Goal: Contribute content: Contribute content

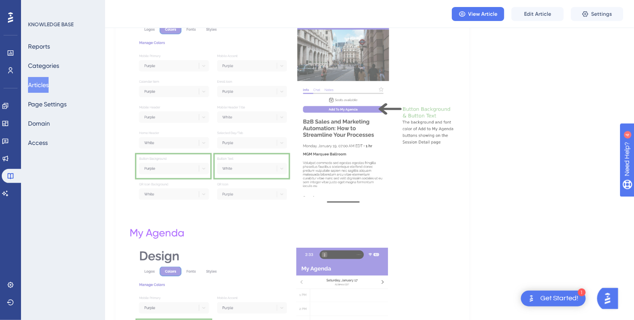
scroll to position [2324, 0]
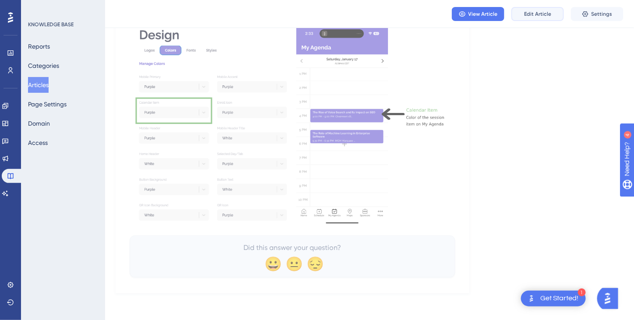
click at [548, 17] on span "Edit Article" at bounding box center [537, 14] width 27 height 7
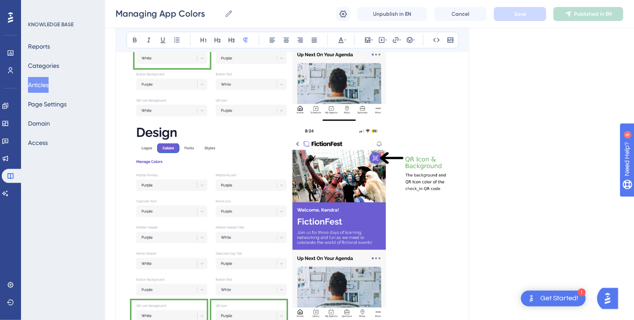
scroll to position [718, 0]
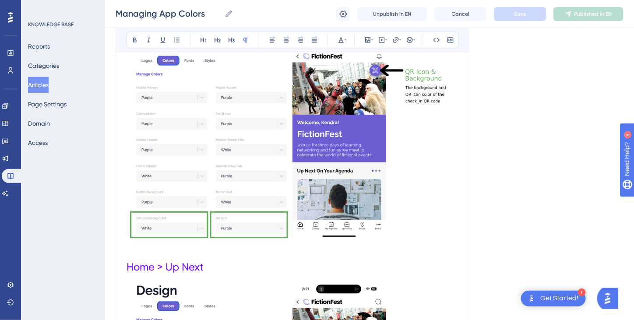
click at [414, 84] on img at bounding box center [293, 137] width 332 height 203
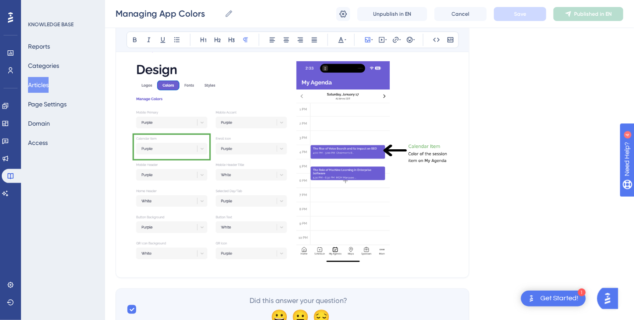
scroll to position [2349, 0]
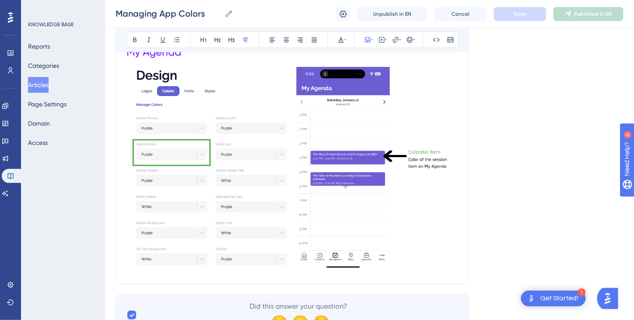
click at [407, 263] on img at bounding box center [293, 168] width 332 height 203
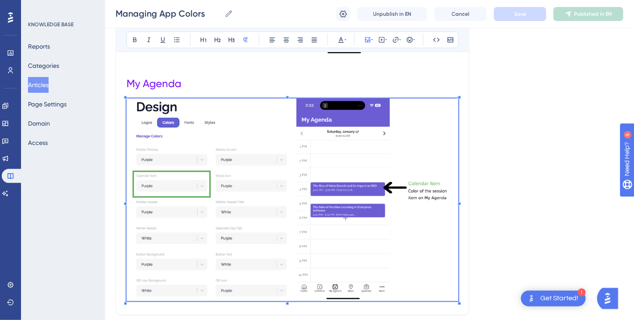
scroll to position [2306, 0]
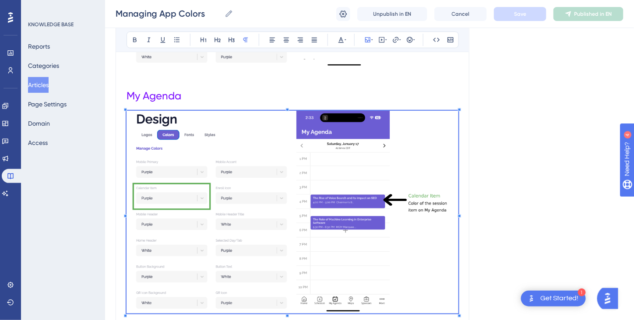
click at [195, 100] on h1 "My Agenda" at bounding box center [293, 96] width 332 height 30
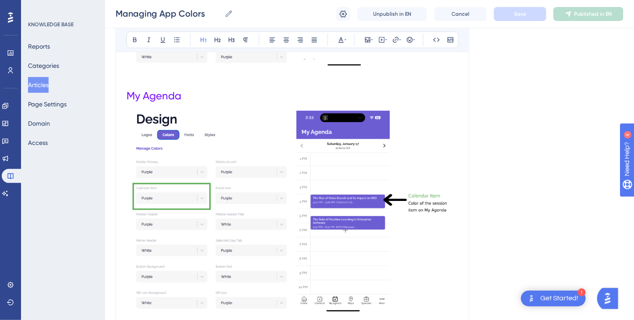
click at [131, 175] on img at bounding box center [293, 212] width 332 height 203
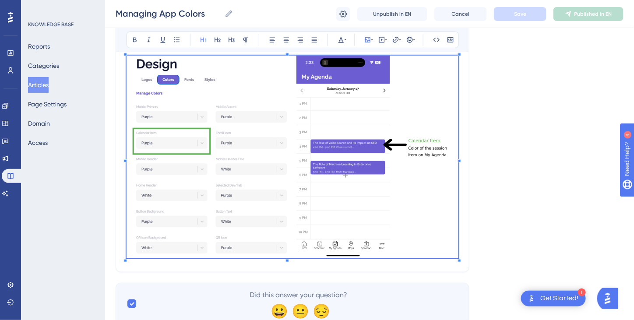
scroll to position [2349, 0]
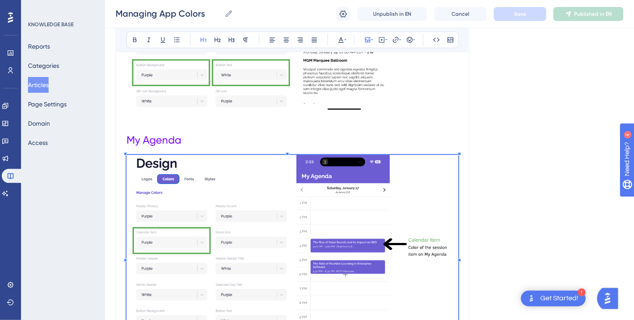
scroll to position [2174, 0]
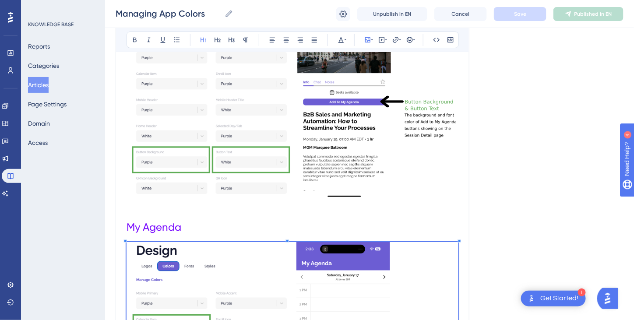
click at [127, 224] on span "My Agenda" at bounding box center [154, 227] width 55 height 12
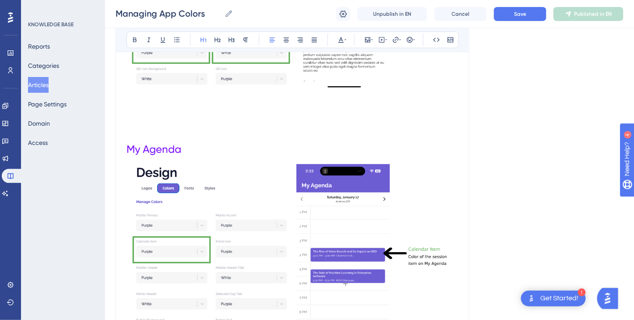
scroll to position [2425, 0]
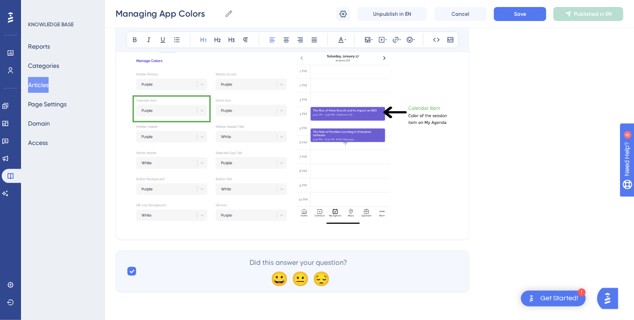
click at [457, 227] on div at bounding box center [293, 126] width 332 height 206
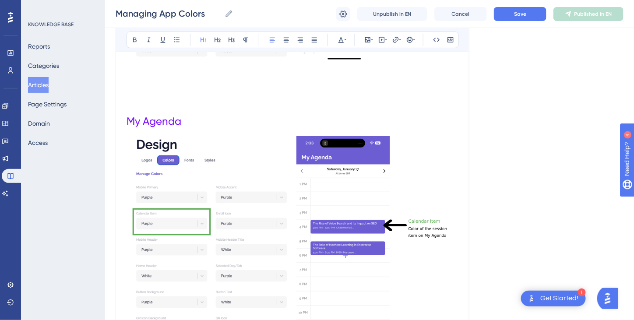
scroll to position [2293, 0]
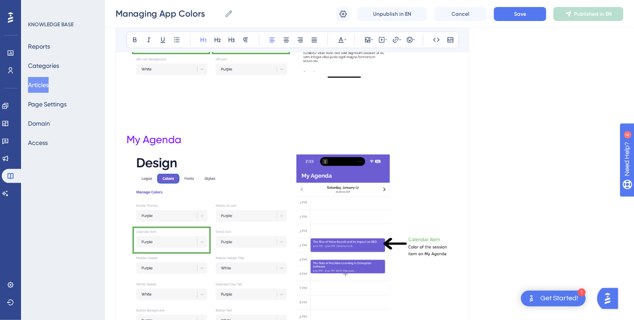
drag, startPoint x: 462, startPoint y: 242, endPoint x: 370, endPoint y: 240, distance: 92.0
click at [316, 242] on img at bounding box center [293, 256] width 332 height 203
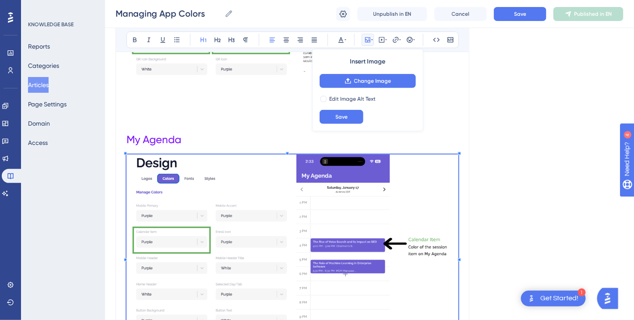
click at [191, 144] on h1 "My Agenda" at bounding box center [293, 140] width 332 height 30
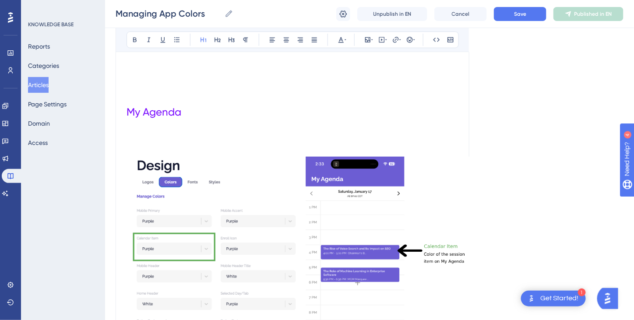
scroll to position [2512, 0]
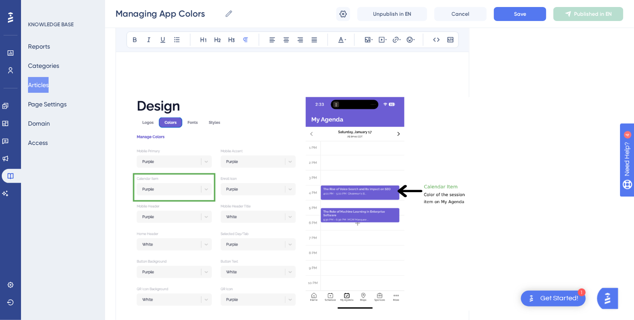
drag, startPoint x: 250, startPoint y: 249, endPoint x: 250, endPoint y: 208, distance: 41.2
click at [250, 208] on img at bounding box center [302, 204] width 351 height 214
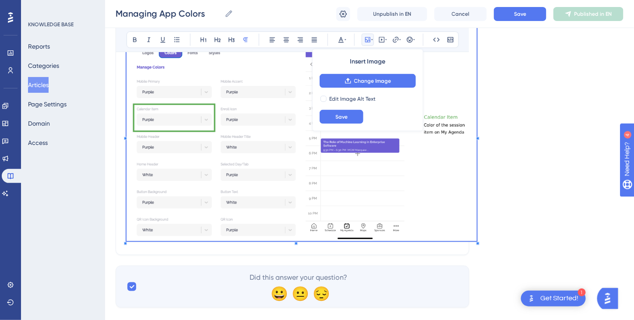
scroll to position [2596, 0]
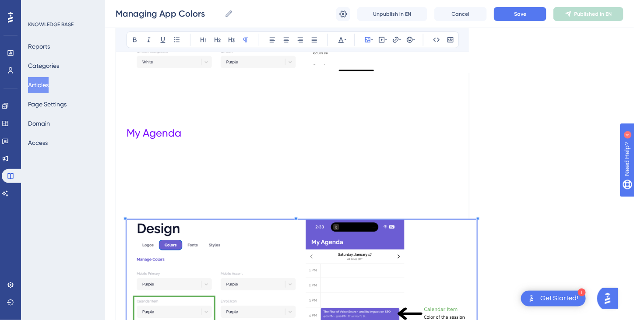
scroll to position [2333, 0]
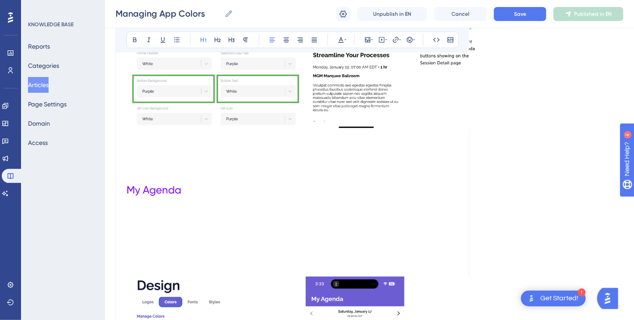
click at [130, 187] on span "My Agenda" at bounding box center [154, 190] width 55 height 12
click at [168, 256] on p at bounding box center [302, 261] width 351 height 11
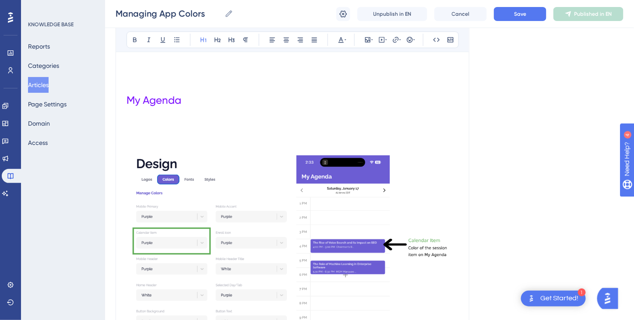
click at [163, 137] on h1 at bounding box center [293, 130] width 332 height 30
click at [148, 124] on h1 at bounding box center [293, 130] width 332 height 30
click at [177, 190] on img at bounding box center [293, 257] width 332 height 203
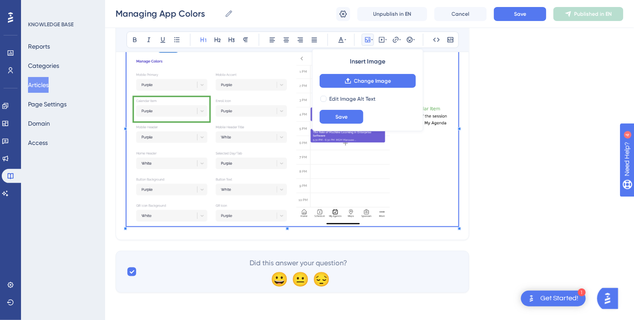
scroll to position [2465, 0]
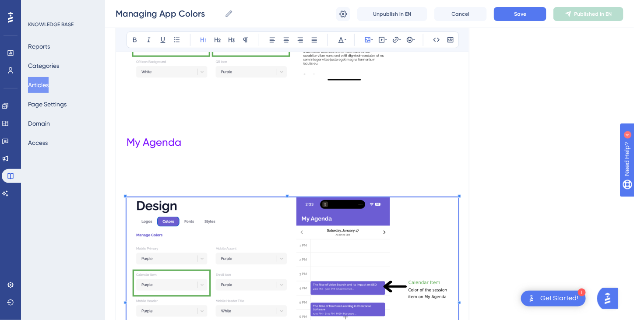
scroll to position [2290, 0]
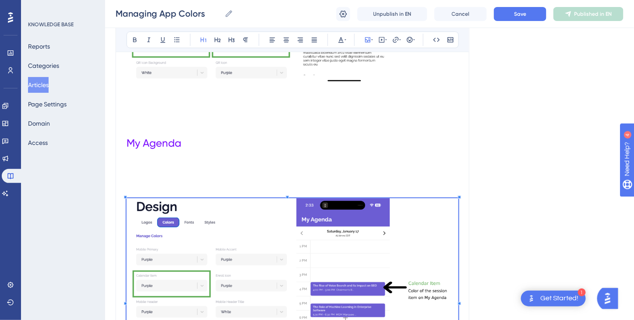
click at [128, 143] on span "My Agenda" at bounding box center [154, 143] width 55 height 12
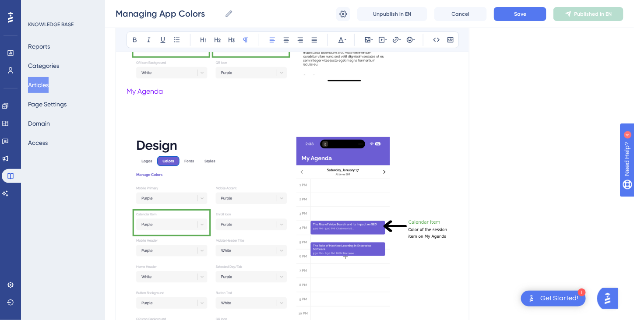
click at [129, 125] on h1 at bounding box center [293, 112] width 332 height 30
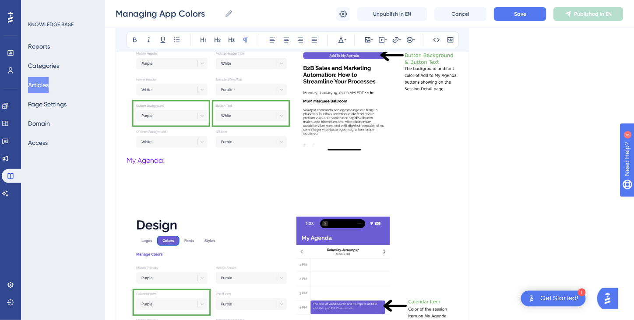
scroll to position [2214, 0]
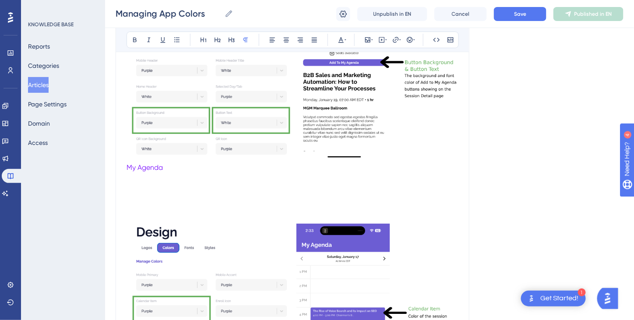
click at [142, 223] on p at bounding box center [293, 218] width 332 height 11
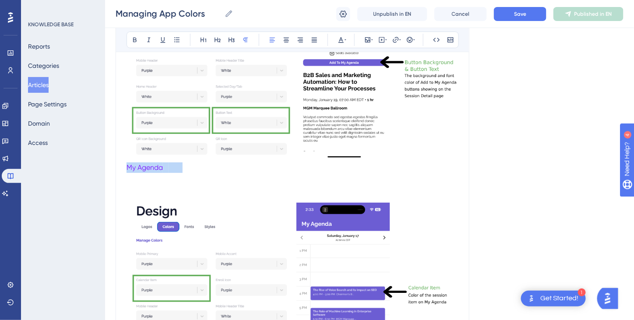
drag, startPoint x: 179, startPoint y: 168, endPoint x: 119, endPoint y: 171, distance: 60.1
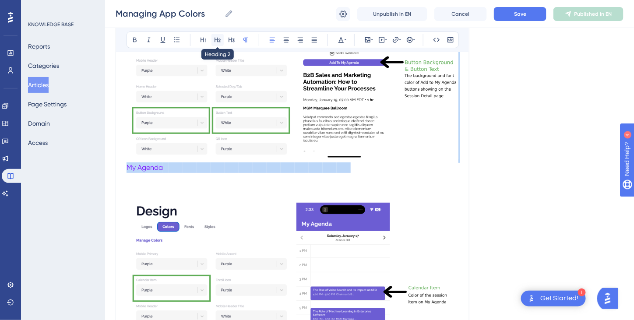
click at [216, 40] on icon at bounding box center [217, 39] width 7 height 7
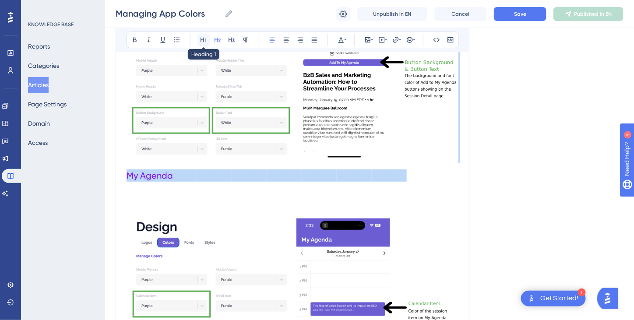
click at [203, 41] on icon at bounding box center [204, 40] width 6 height 5
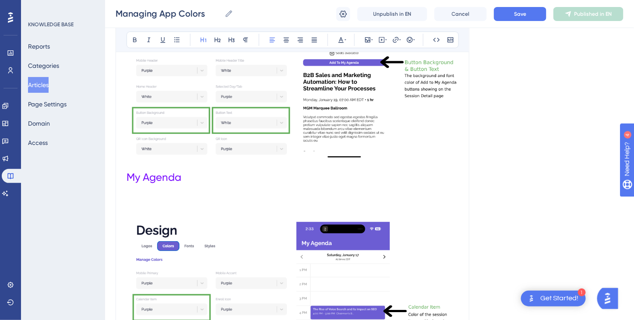
click at [219, 175] on span at bounding box center [221, 177] width 21 height 12
click at [181, 216] on h1 at bounding box center [293, 207] width 332 height 30
click at [185, 180] on span at bounding box center [185, 177] width 8 height 12
click at [151, 194] on h1 at bounding box center [293, 207] width 332 height 30
click at [139, 199] on h1 at bounding box center [293, 207] width 332 height 30
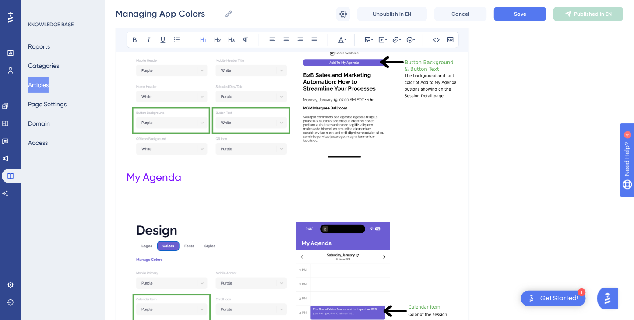
click at [184, 240] on img at bounding box center [293, 323] width 332 height 203
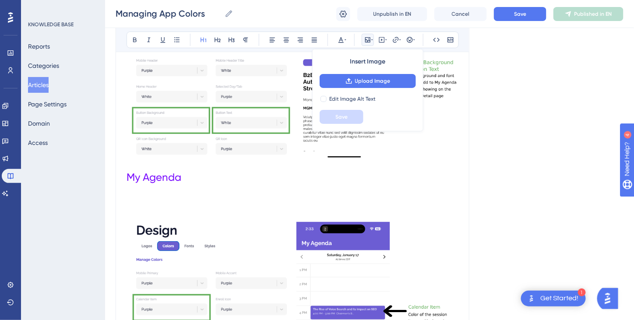
click at [143, 201] on h1 at bounding box center [293, 207] width 332 height 30
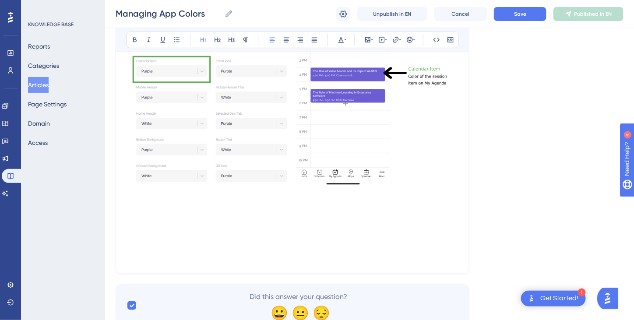
scroll to position [2433, 0]
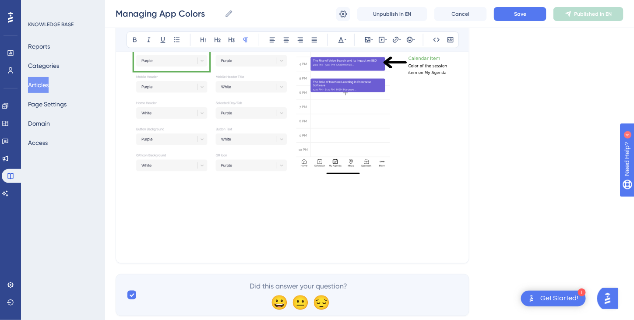
click at [143, 201] on p at bounding box center [293, 205] width 332 height 11
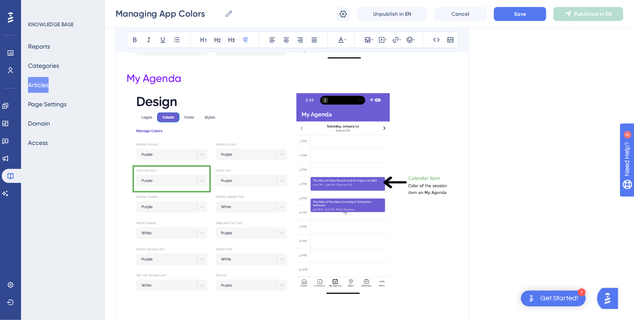
scroll to position [2301, 0]
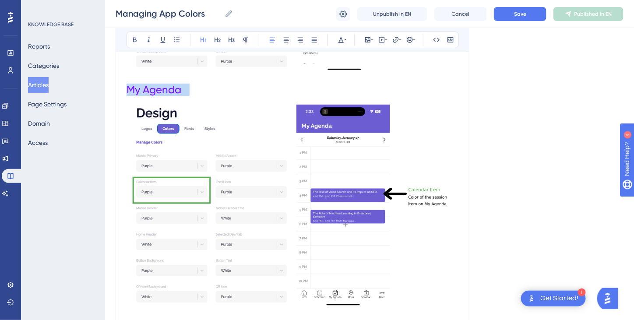
drag, startPoint x: 128, startPoint y: 90, endPoint x: 188, endPoint y: 88, distance: 60.1
click at [188, 88] on h1 "My Agenda" at bounding box center [293, 90] width 332 height 30
copy h1 "My Agenda"
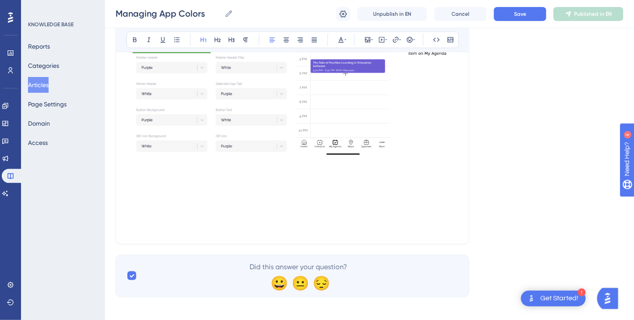
scroll to position [2456, 0]
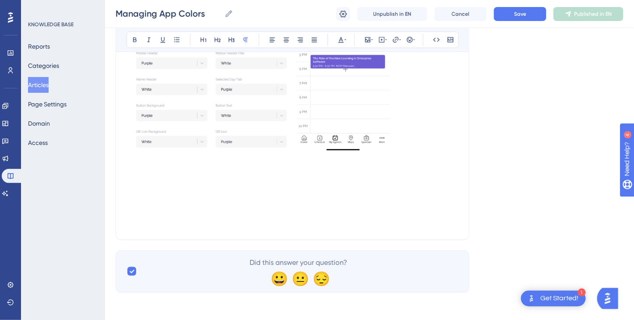
click at [134, 177] on p at bounding box center [293, 182] width 332 height 11
click at [135, 170] on p at bounding box center [293, 171] width 332 height 11
click at [134, 165] on p at bounding box center [293, 161] width 332 height 11
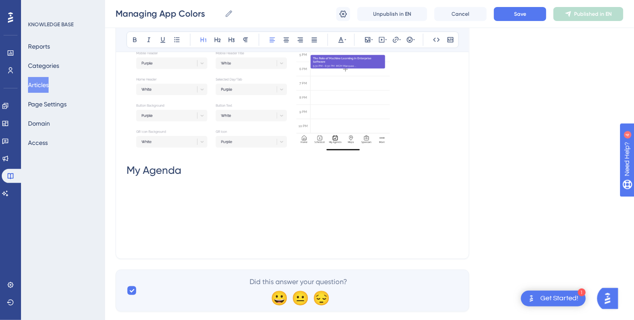
click at [194, 170] on h1 "My Agenda" at bounding box center [293, 171] width 332 height 30
drag, startPoint x: 211, startPoint y: 169, endPoint x: 129, endPoint y: 174, distance: 82.1
click at [129, 174] on h1 "Navigation Bar" at bounding box center [293, 171] width 332 height 30
click at [344, 42] on icon at bounding box center [341, 39] width 7 height 7
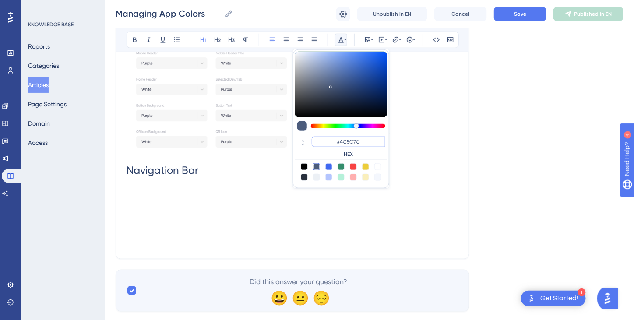
click at [348, 141] on input "#4C5C7C" at bounding box center [349, 142] width 74 height 11
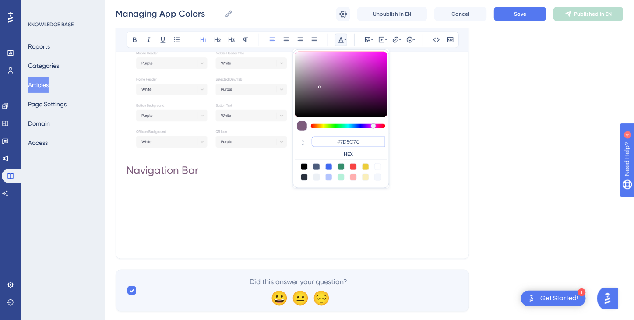
click at [354, 141] on input "#7D5C7C" at bounding box center [349, 142] width 74 height 11
click at [364, 142] on input "#7D127C" at bounding box center [349, 142] width 74 height 11
type input "#7D12FF"
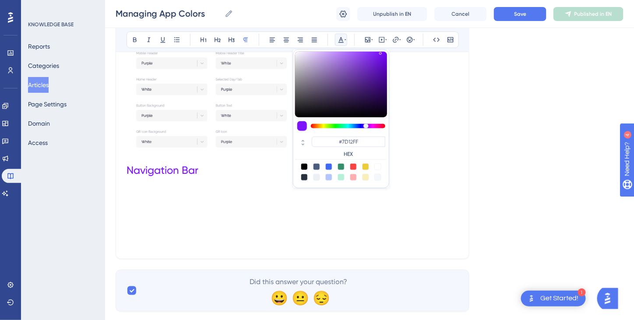
click at [275, 219] on p at bounding box center [293, 222] width 332 height 11
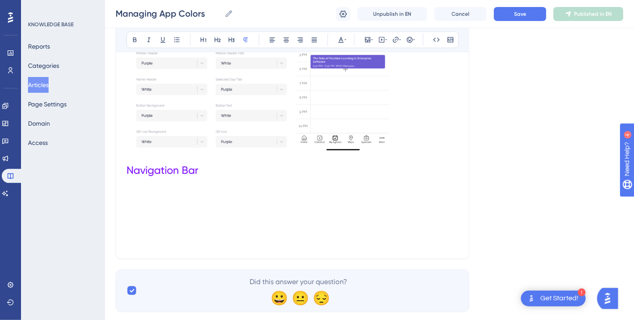
click at [144, 190] on p at bounding box center [293, 190] width 332 height 11
click at [131, 181] on h1 "Navigation Bar" at bounding box center [293, 171] width 332 height 30
click at [203, 174] on h1 "Navigation Bar" at bounding box center [293, 171] width 332 height 30
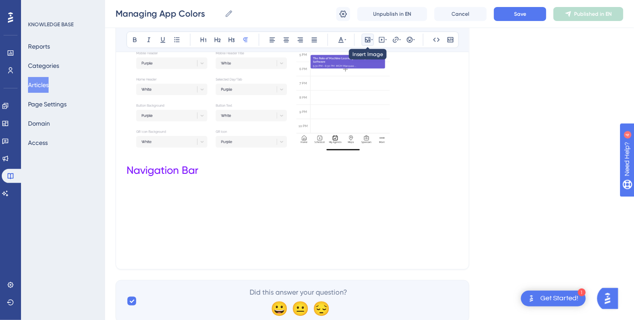
click at [369, 37] on icon at bounding box center [367, 39] width 5 height 5
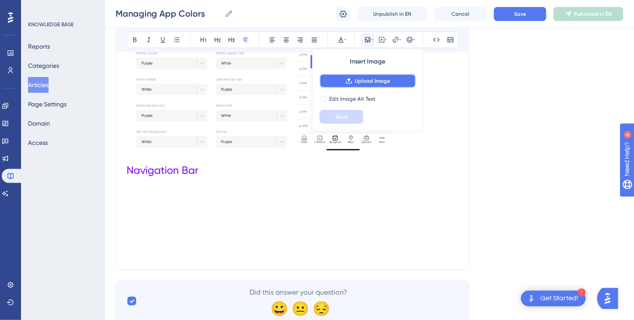
click at [372, 78] on span "Upload Image" at bounding box center [372, 81] width 35 height 7
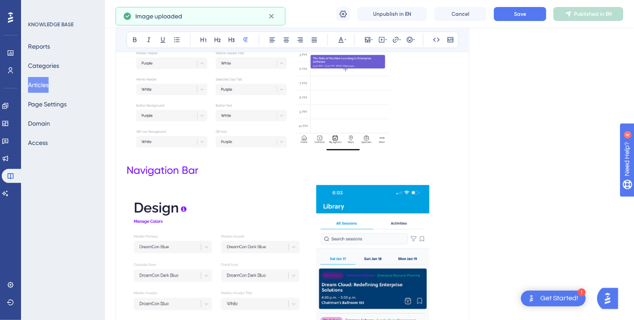
click at [205, 168] on h1 "Navigation Bar" at bounding box center [293, 171] width 332 height 30
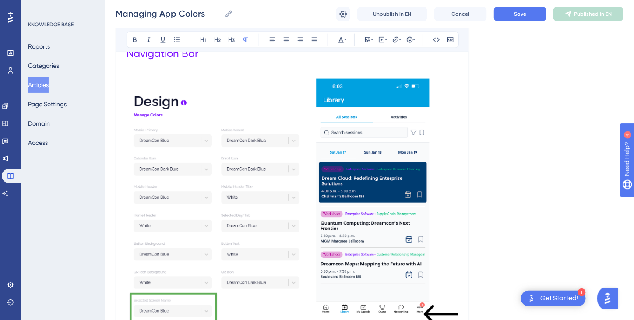
scroll to position [2675, 0]
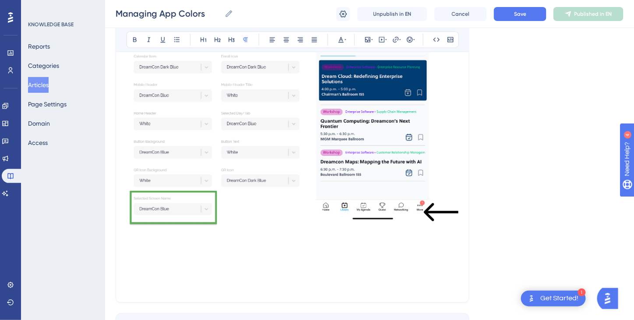
drag, startPoint x: 185, startPoint y: 231, endPoint x: 156, endPoint y: 239, distance: 30.0
click at [185, 231] on p at bounding box center [293, 234] width 332 height 11
click at [131, 234] on span "controls the" at bounding box center [146, 234] width 38 height 8
drag, startPoint x: 302, startPoint y: 233, endPoint x: 167, endPoint y: 238, distance: 135.5
click at [167, 238] on p "Controls the font color of the active navigation label ." at bounding box center [293, 234] width 332 height 11
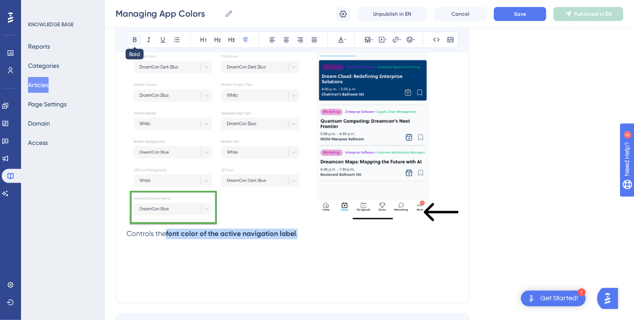
click at [134, 39] on icon at bounding box center [135, 40] width 4 height 5
click at [209, 266] on p at bounding box center [293, 266] width 332 height 11
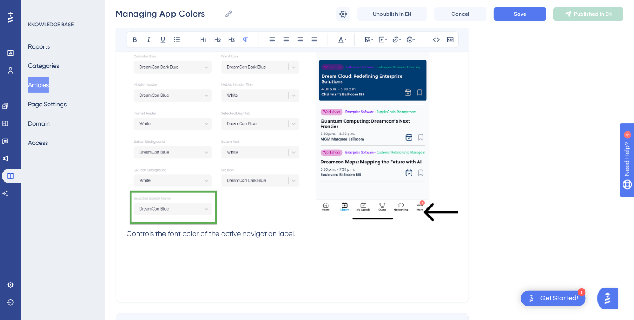
click at [129, 253] on p at bounding box center [293, 255] width 332 height 11
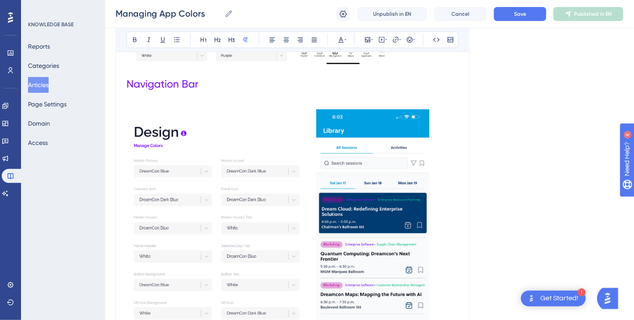
scroll to position [2588, 0]
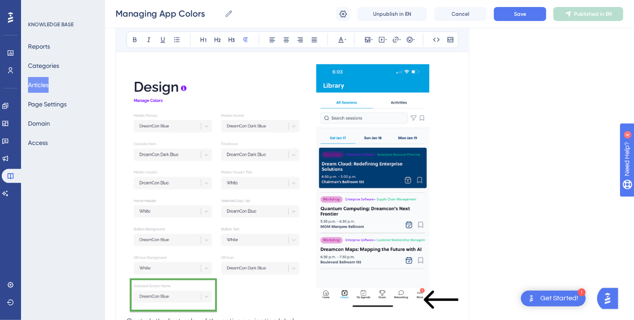
click at [358, 242] on img at bounding box center [293, 188] width 332 height 249
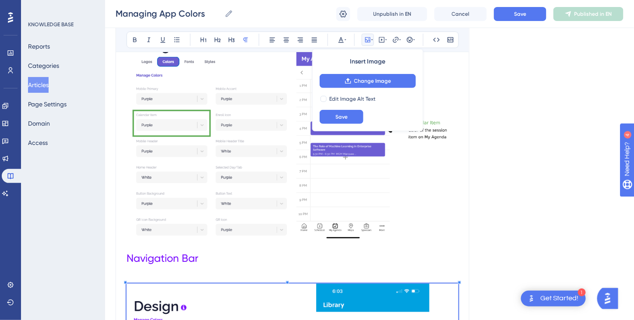
scroll to position [2325, 0]
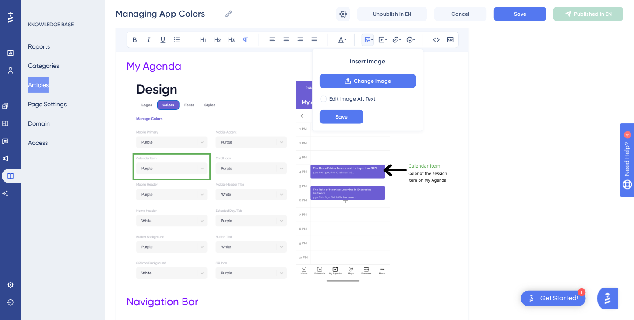
click at [381, 225] on img at bounding box center [293, 182] width 332 height 203
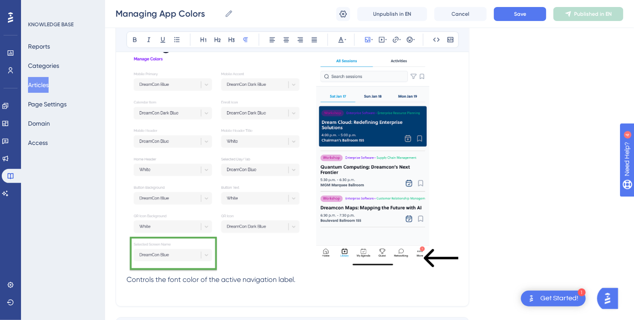
scroll to position [2632, 0]
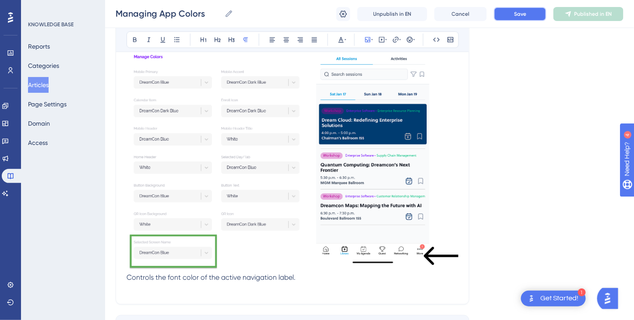
click at [521, 14] on span "Save" at bounding box center [520, 14] width 12 height 7
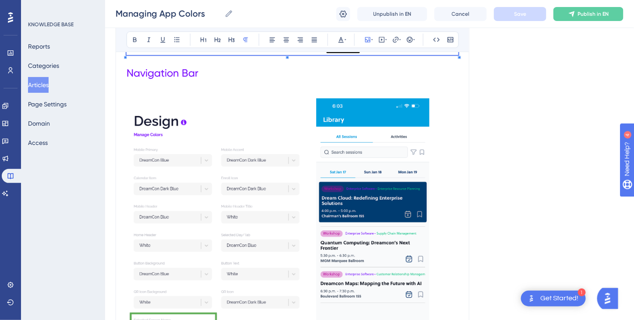
scroll to position [2588, 0]
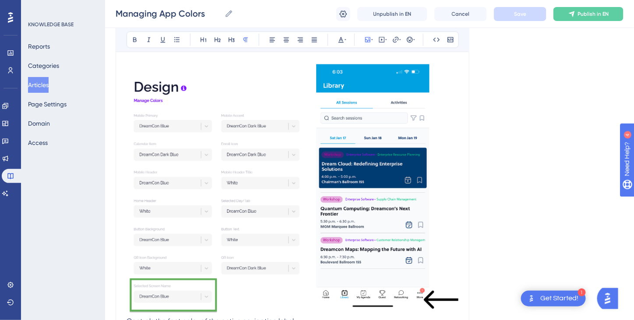
click at [278, 172] on img at bounding box center [293, 188] width 332 height 249
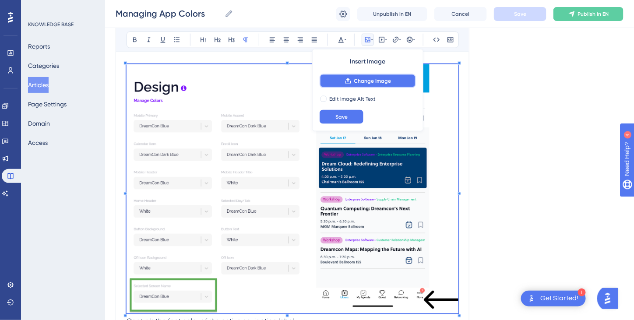
click at [363, 81] on span "Change Image" at bounding box center [372, 81] width 37 height 7
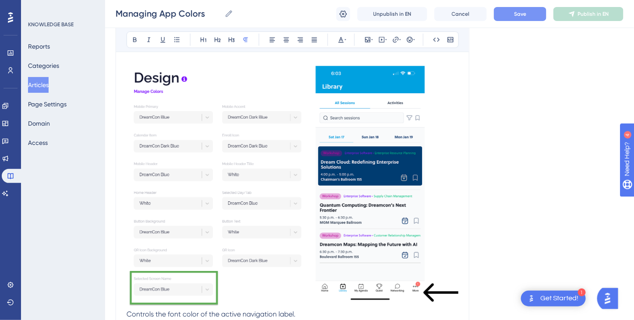
scroll to position [2688, 0]
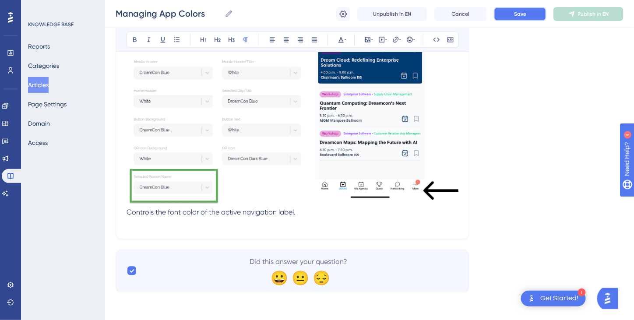
click at [509, 12] on button "Save" at bounding box center [520, 14] width 53 height 14
click at [591, 14] on span "Publish in EN" at bounding box center [593, 14] width 31 height 7
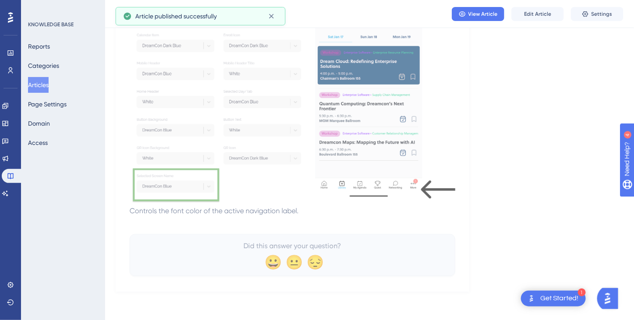
scroll to position [2615, 0]
click at [480, 15] on span "View Article" at bounding box center [483, 14] width 29 height 7
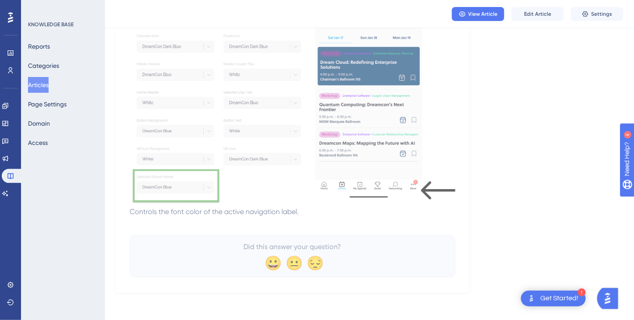
click at [39, 84] on button "Articles" at bounding box center [38, 85] width 21 height 16
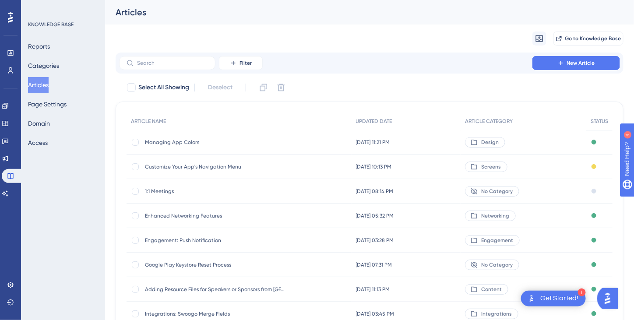
click at [159, 190] on span "1:1 Meetings" at bounding box center [215, 191] width 140 height 7
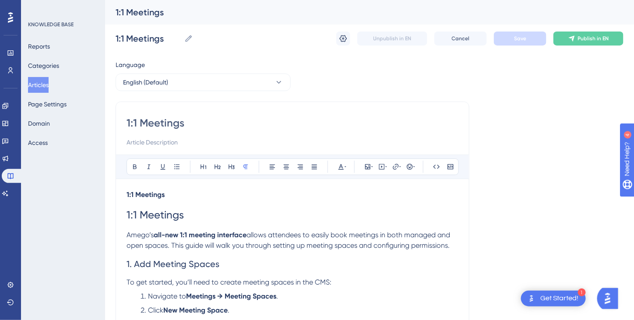
click at [49, 86] on button "Articles" at bounding box center [38, 85] width 21 height 16
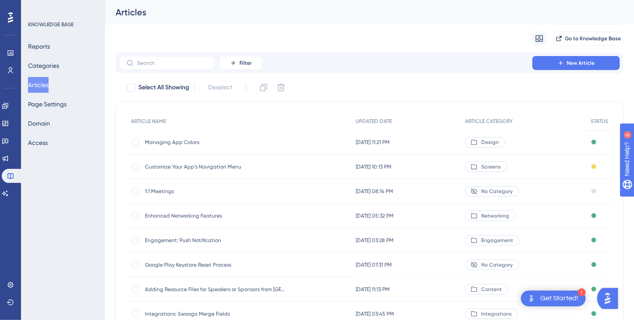
click at [166, 214] on span "Enhanced Networking Features" at bounding box center [215, 216] width 140 height 7
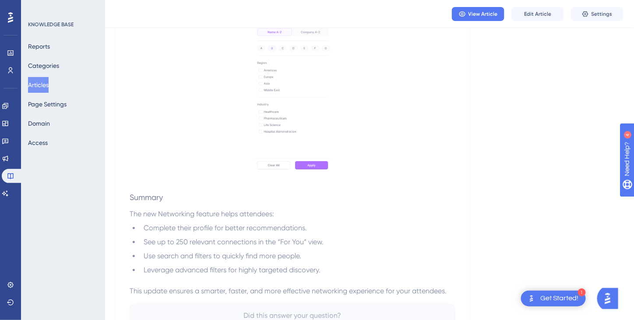
scroll to position [1647, 0]
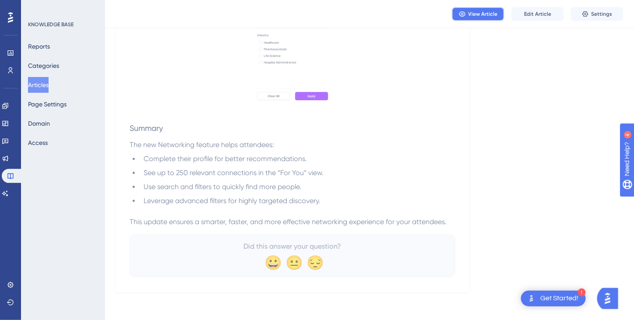
click at [479, 15] on span "View Article" at bounding box center [483, 14] width 29 height 7
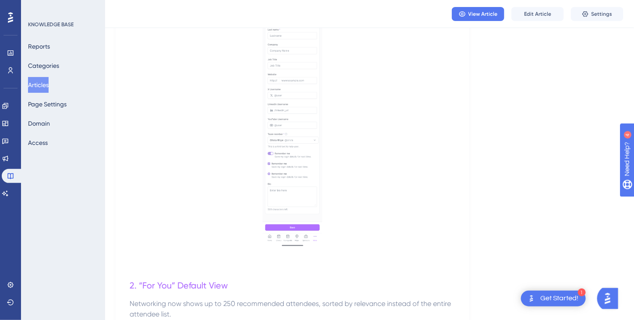
scroll to position [288, 0]
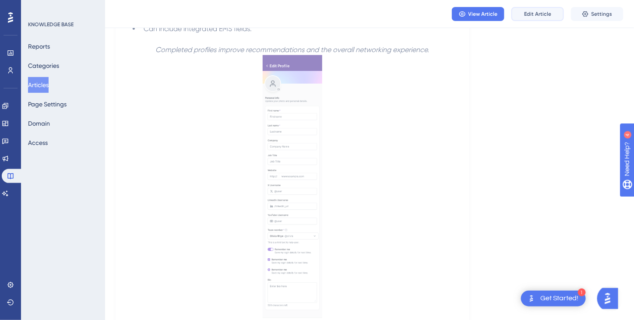
click at [530, 18] on button "Edit Article" at bounding box center [538, 14] width 53 height 14
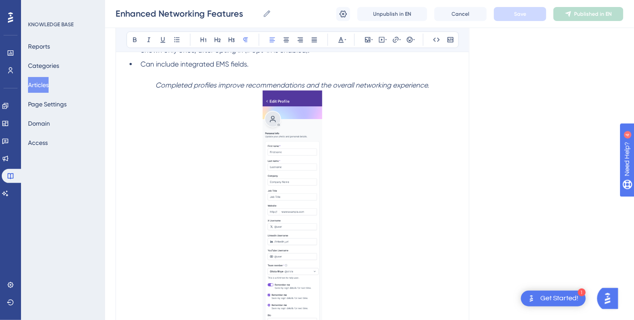
scroll to position [655, 0]
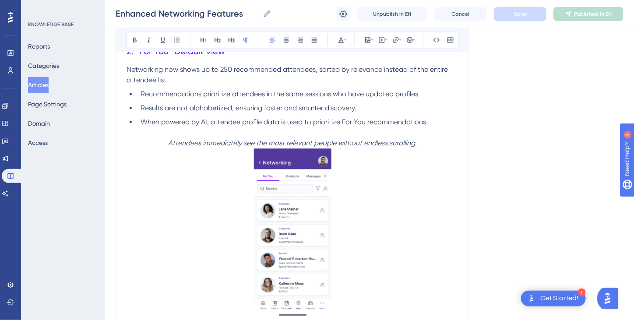
click at [42, 83] on button "Articles" at bounding box center [38, 85] width 21 height 16
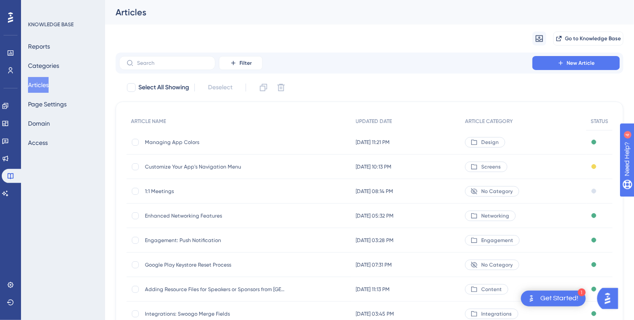
click at [189, 166] on span "Customize Your App's Navigation Menu" at bounding box center [215, 166] width 140 height 7
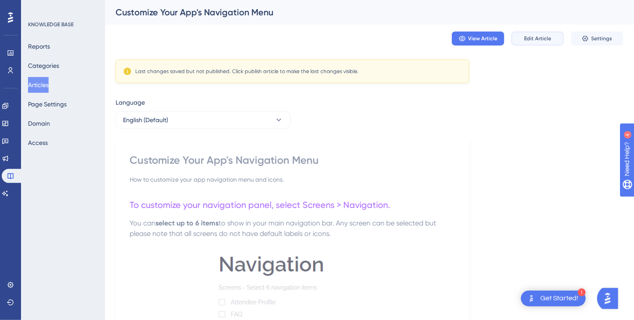
click at [534, 41] on span "Edit Article" at bounding box center [537, 38] width 27 height 7
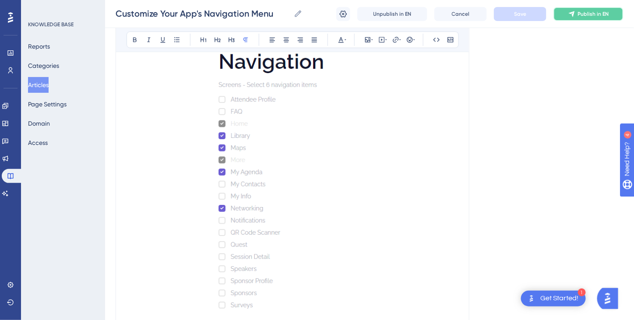
click at [586, 18] on button "Publish in EN" at bounding box center [589, 14] width 70 height 14
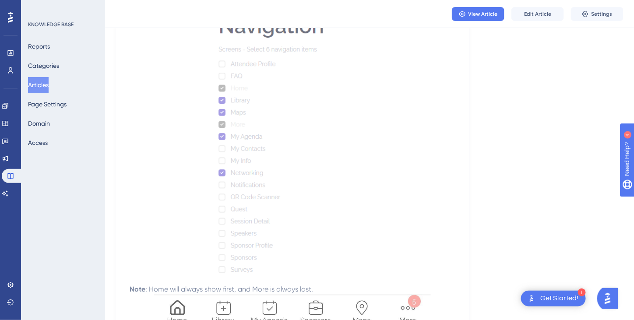
click at [48, 85] on button "Articles" at bounding box center [38, 85] width 21 height 16
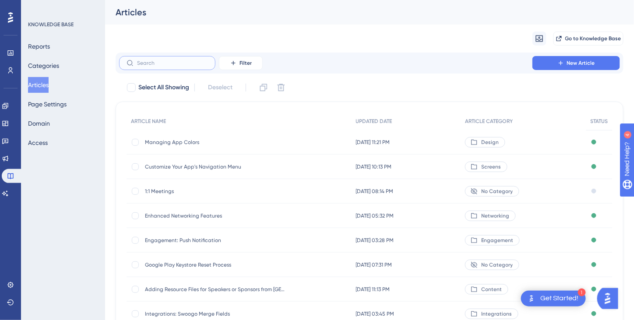
paste input "Library Screen and My Agenda"
type input "Library Screen and My Agenda"
checkbox input "true"
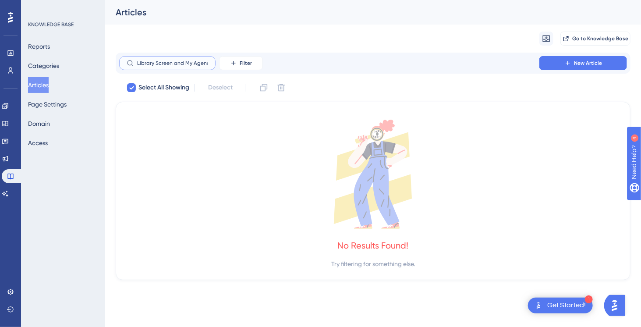
click at [207, 61] on input "Library Screen and My Agenda" at bounding box center [172, 63] width 71 height 6
type input "Library"
checkbox input "false"
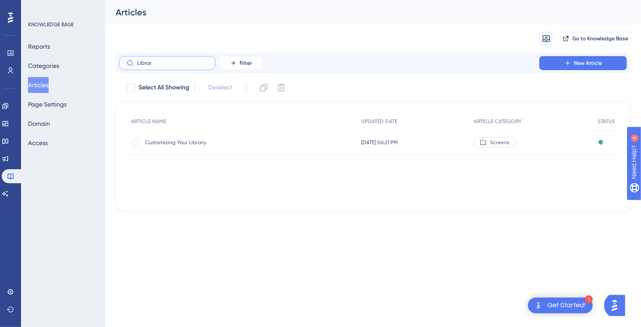
type input "Librar"
click at [197, 140] on span "Customizing Your Library" at bounding box center [215, 142] width 140 height 7
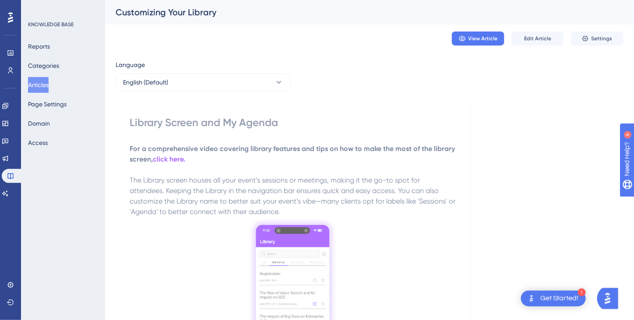
click at [259, 161] on p "For a comprehensive video covering library features and tips on how to make the…" at bounding box center [293, 154] width 326 height 21
click at [541, 42] on button "Edit Article" at bounding box center [538, 39] width 53 height 14
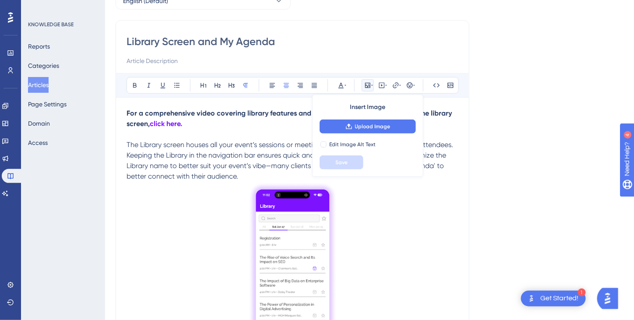
scroll to position [88, 0]
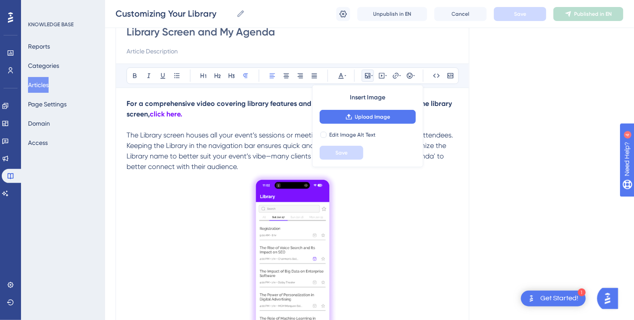
click at [199, 153] on span "The Library screen houses all your event’s sessions or meetings, making it the …" at bounding box center [291, 151] width 329 height 40
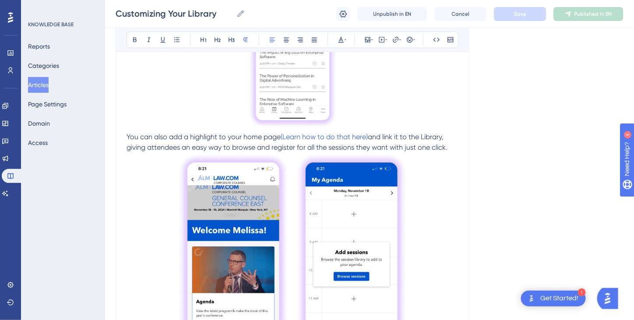
scroll to position [451, 0]
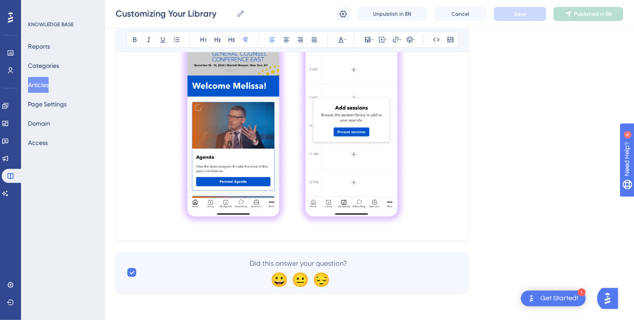
click at [415, 213] on p at bounding box center [293, 119] width 332 height 222
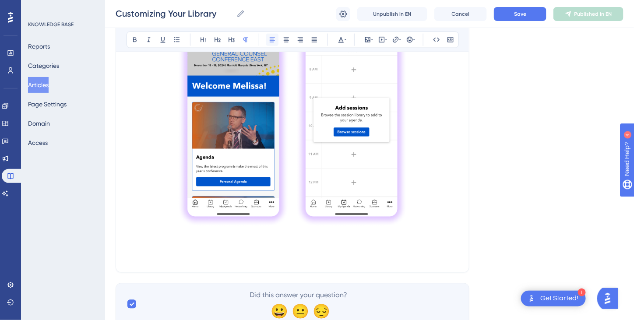
click at [273, 40] on icon at bounding box center [272, 40] width 5 height 5
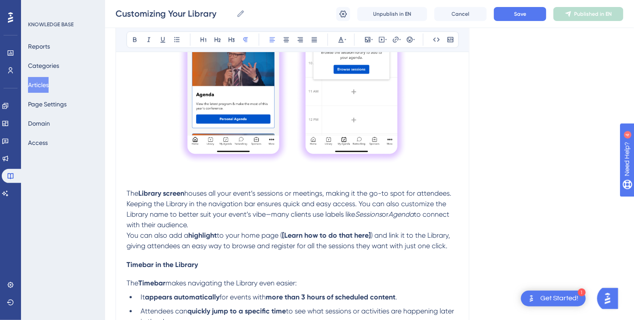
scroll to position [613, 0]
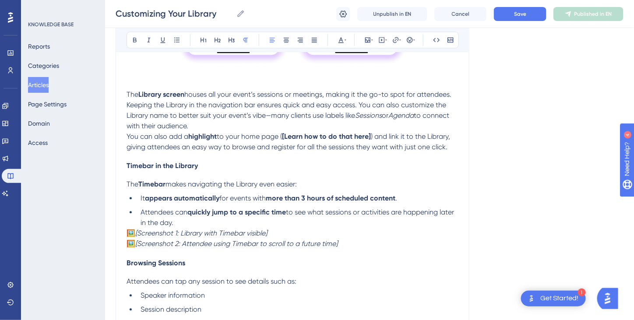
click at [203, 128] on p "The Library screen houses all your event’s sessions or meetings, making it the …" at bounding box center [293, 110] width 332 height 42
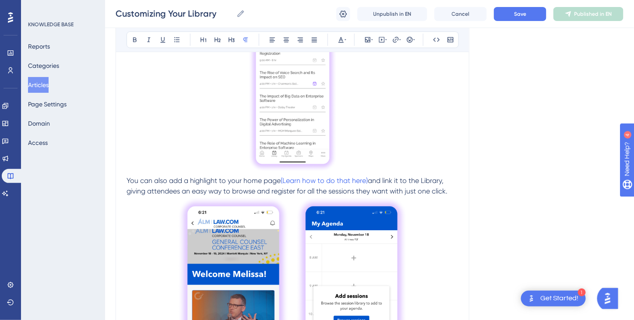
scroll to position [263, 0]
click at [327, 181] on span "(Learn how to do that here)" at bounding box center [324, 181] width 87 height 8
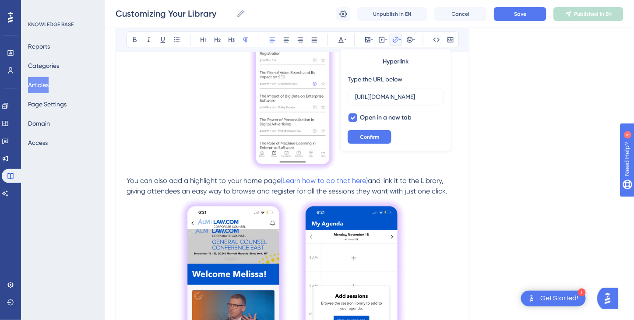
scroll to position [0, 0]
click at [407, 163] on p at bounding box center [293, 86] width 332 height 179
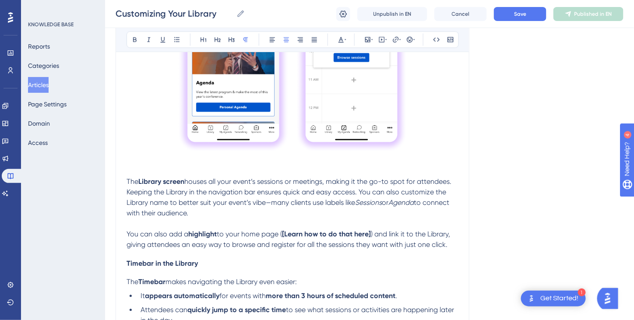
scroll to position [570, 0]
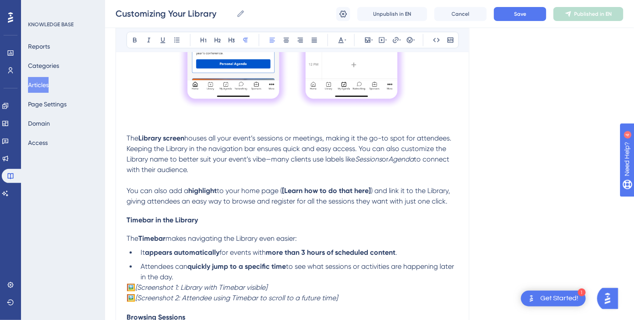
click at [453, 201] on p "You can also add a highlight to your home page ( [Learn how to do that here] ) …" at bounding box center [293, 196] width 332 height 21
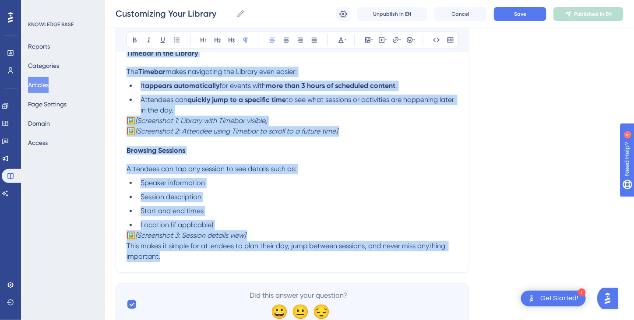
scroll to position [768, 0]
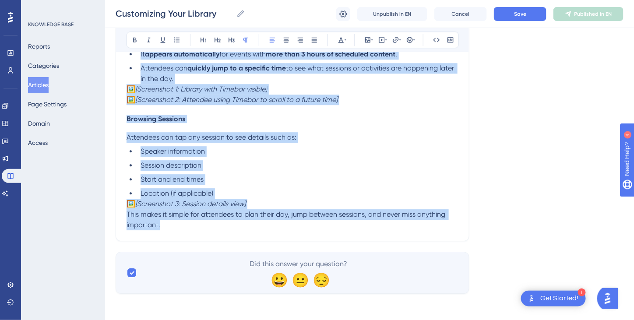
drag, startPoint x: 127, startPoint y: 112, endPoint x: 445, endPoint y: 219, distance: 335.7
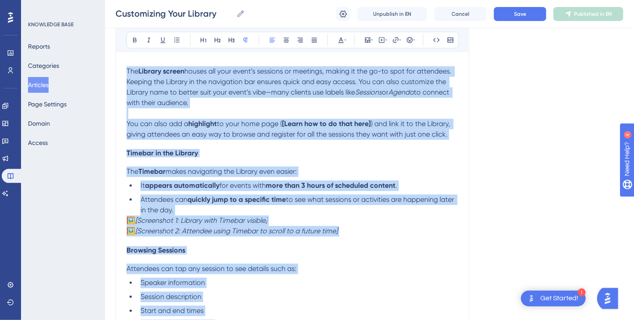
scroll to position [593, 0]
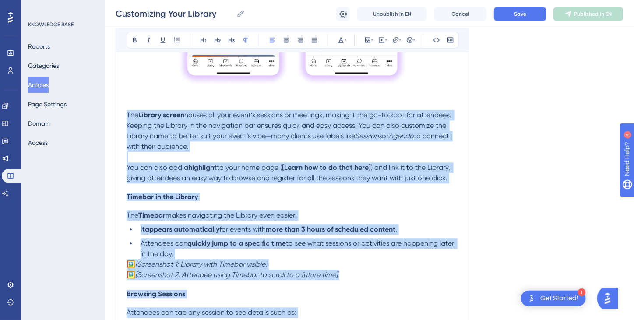
copy div "Lor Ipsumdo sitame consec adi elit seddo’e temporin ut laboreet, dolore ma ali …"
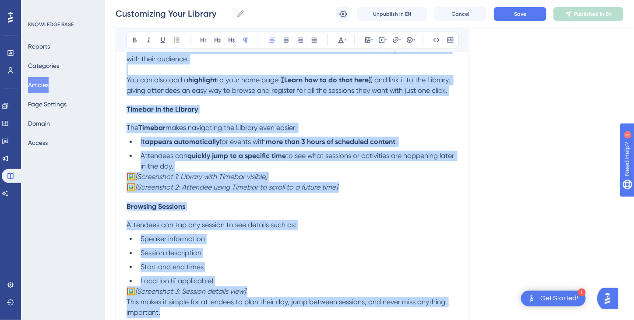
click at [322, 234] on li "Speaker information" at bounding box center [298, 239] width 322 height 11
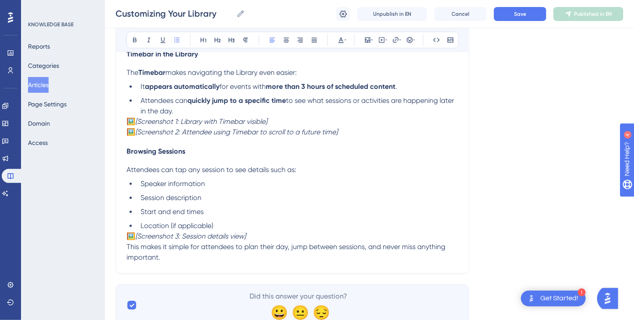
scroll to position [768, 0]
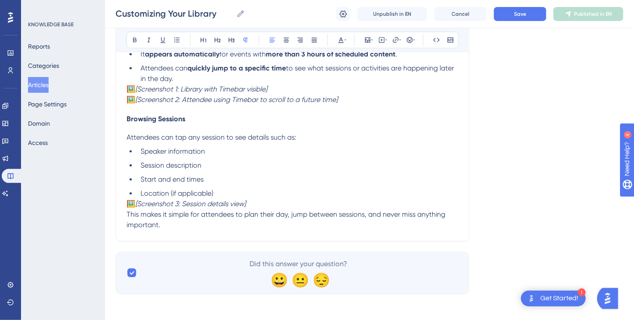
click at [183, 227] on p "This makes it simple for attendees to plan their day, jump between sessions, an…" at bounding box center [293, 219] width 332 height 21
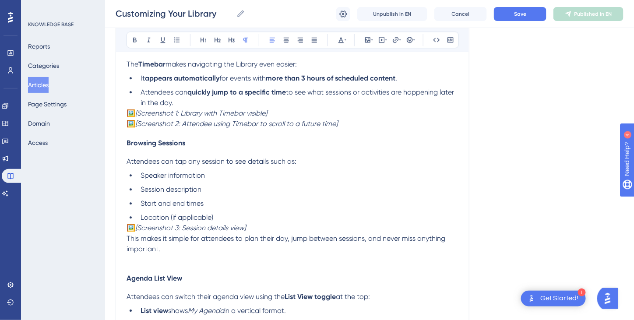
scroll to position [875, 0]
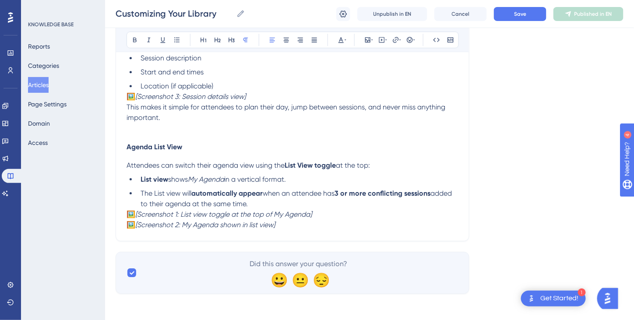
click at [127, 147] on span "Agenda List View" at bounding box center [155, 147] width 56 height 8
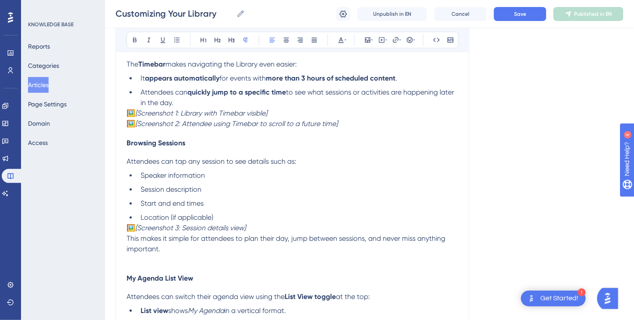
scroll to position [700, 0]
